Goal: Information Seeking & Learning: Learn about a topic

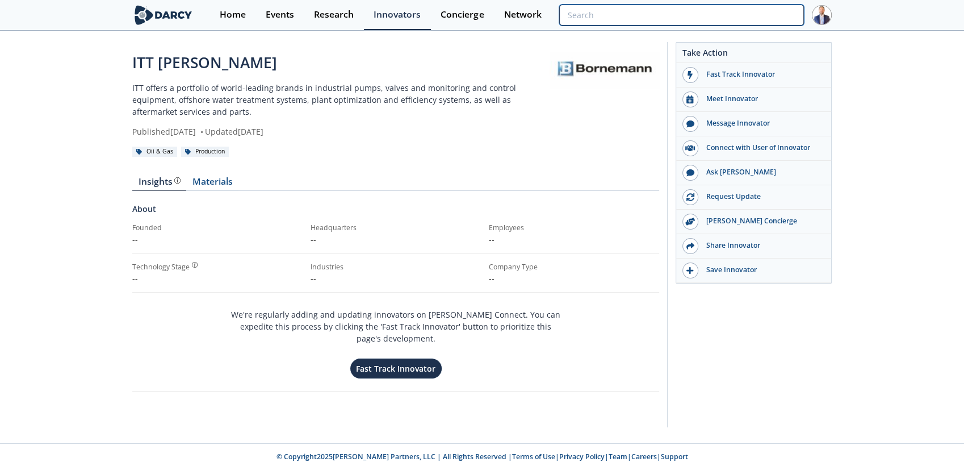
click at [734, 12] on input "search" at bounding box center [681, 15] width 245 height 21
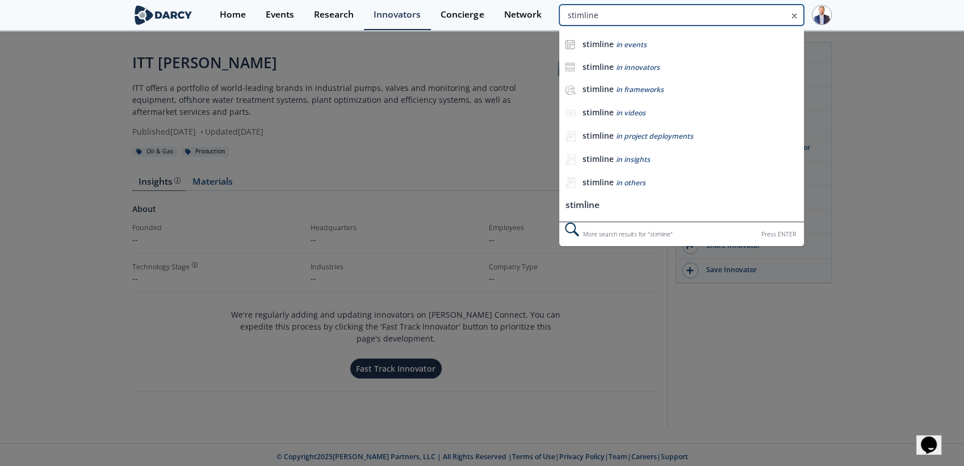
type input "stimline"
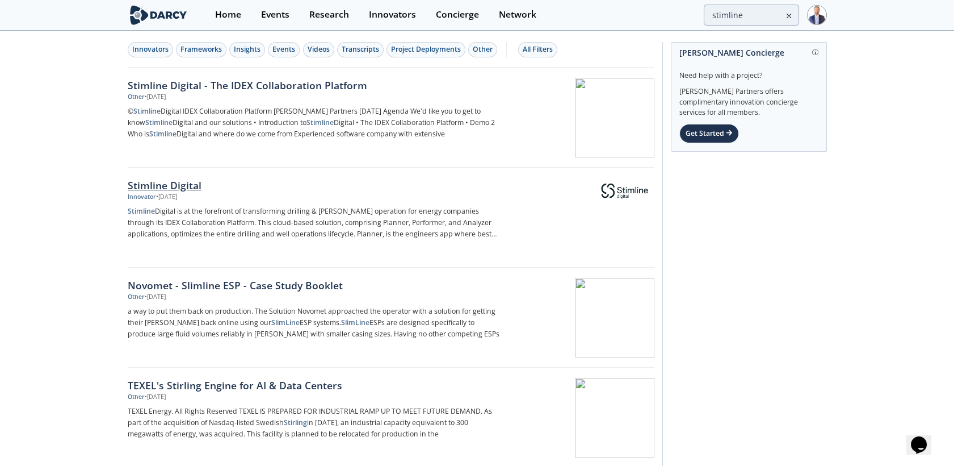
click at [183, 183] on div "Stimline Digital" at bounding box center [316, 185] width 376 height 15
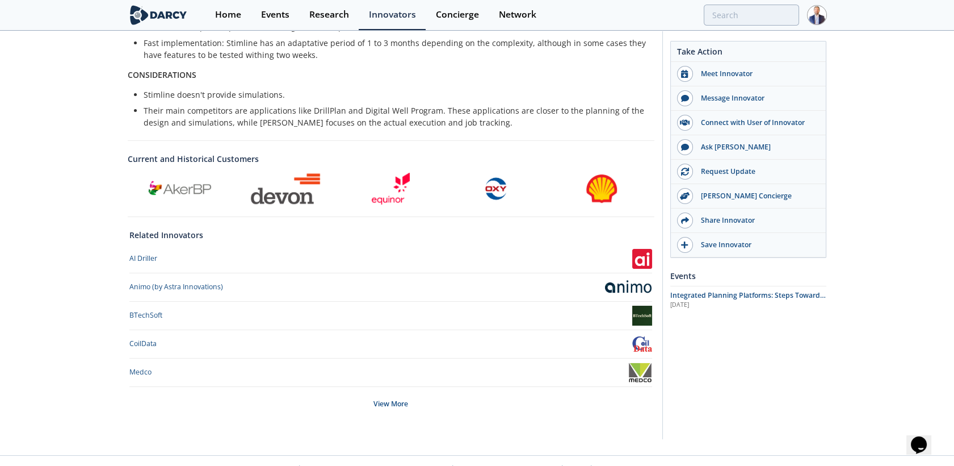
scroll to position [413, 0]
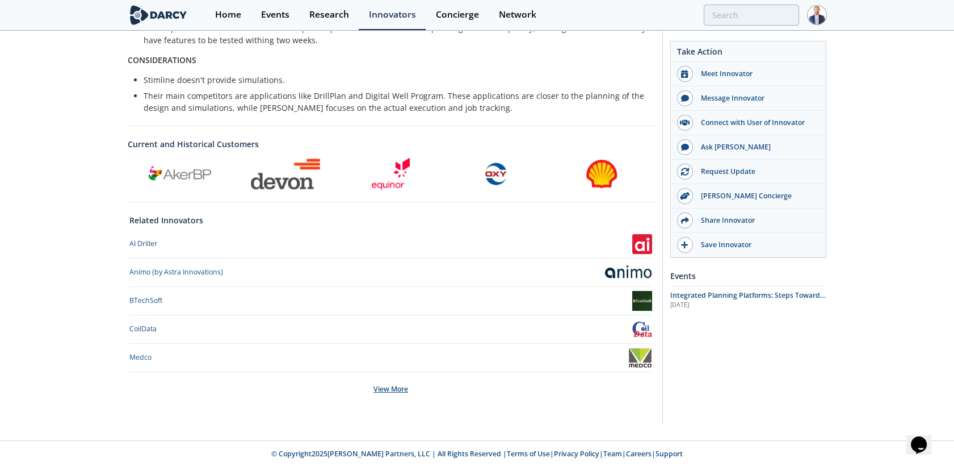
click at [391, 388] on div "View More" at bounding box center [390, 389] width 523 height 34
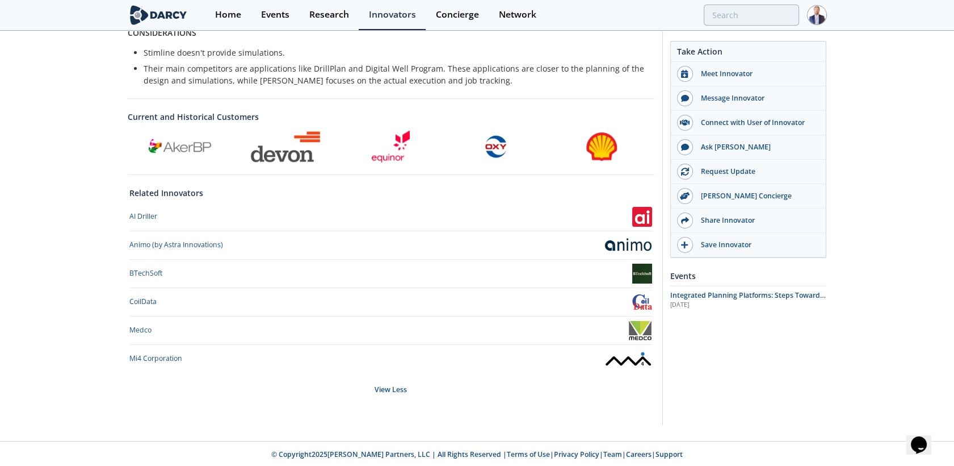
scroll to position [441, 0]
click at [187, 242] on div "Animo (by Astra Innovations)" at bounding box center [176, 244] width 94 height 10
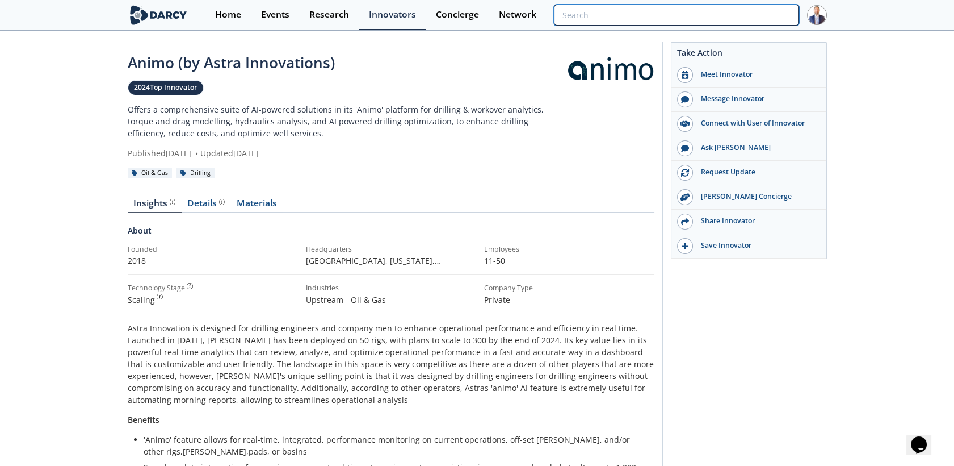
click at [726, 20] on input "search" at bounding box center [676, 15] width 245 height 21
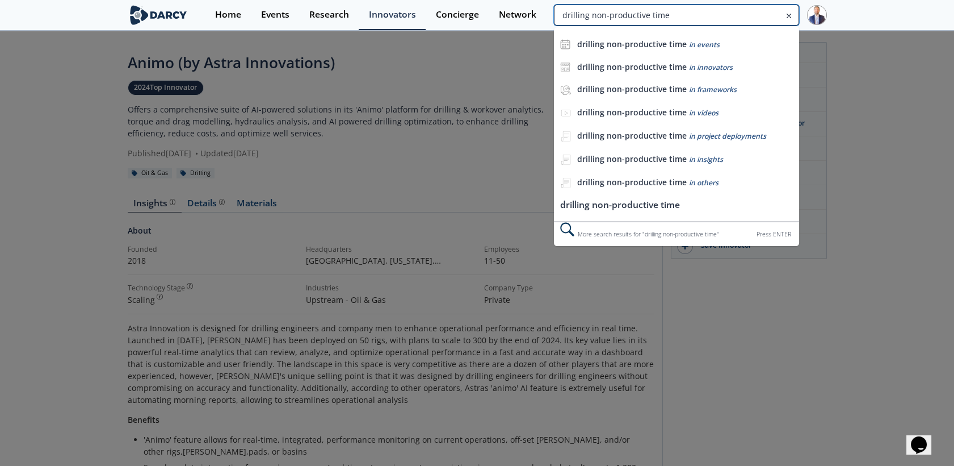
type input "drilling non-productive time"
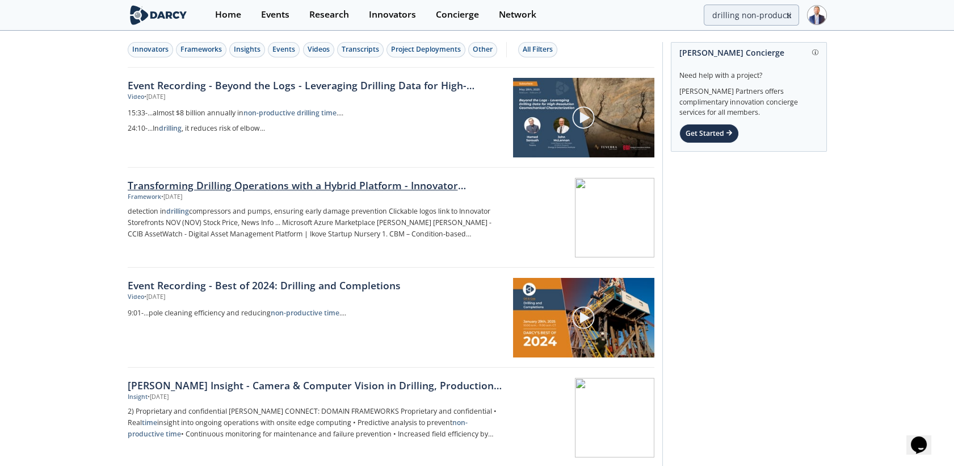
click at [342, 189] on div "Transforming Drilling Operations with a Hybrid Platform - Innovator Comparison" at bounding box center [316, 185] width 376 height 15
